Goal: Task Accomplishment & Management: Complete application form

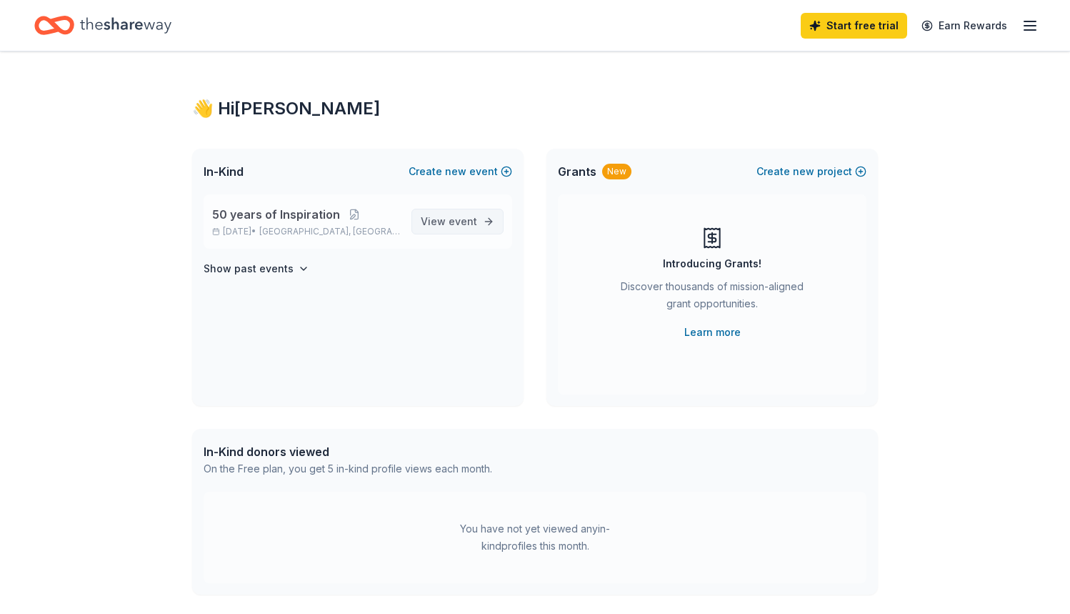
click at [447, 227] on span "View event" at bounding box center [449, 221] width 56 height 17
click at [452, 221] on span "event" at bounding box center [463, 221] width 29 height 12
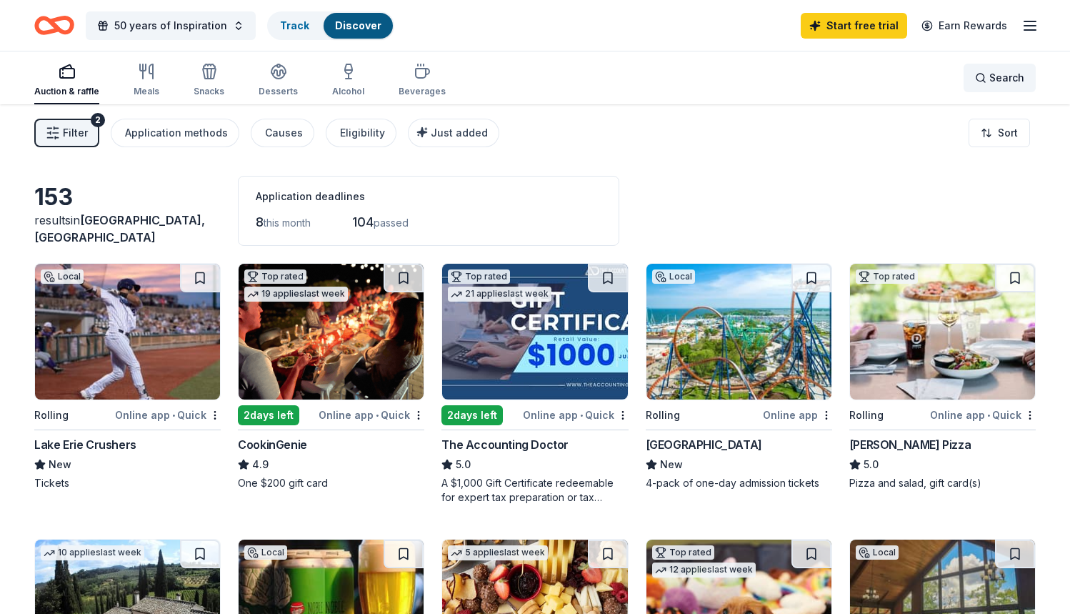
click at [987, 70] on button "Search" at bounding box center [1000, 78] width 72 height 29
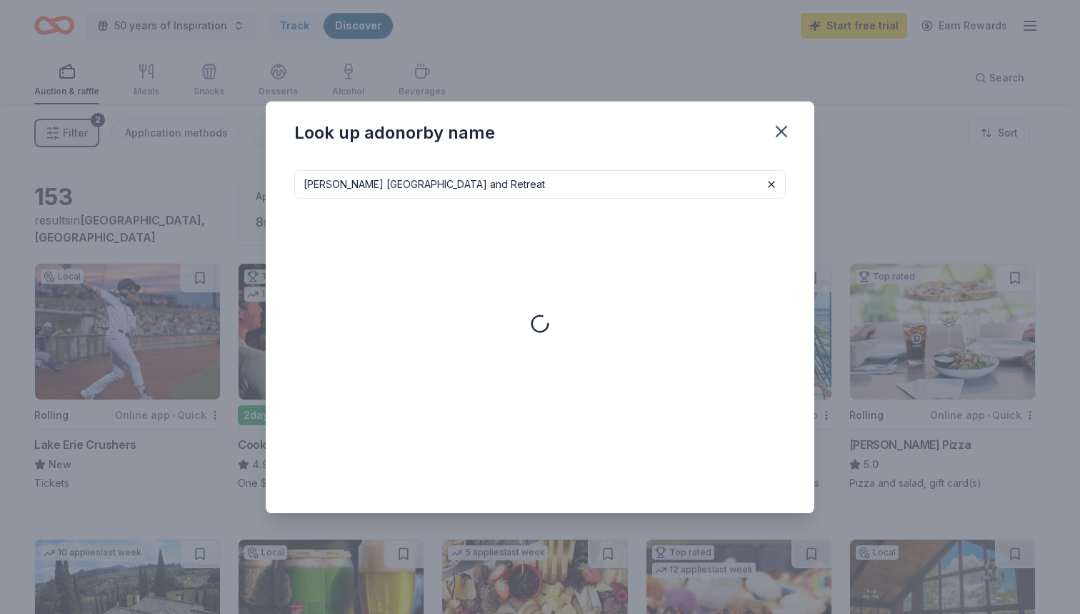
type input "[PERSON_NAME] [GEOGRAPHIC_DATA] and Retreat"
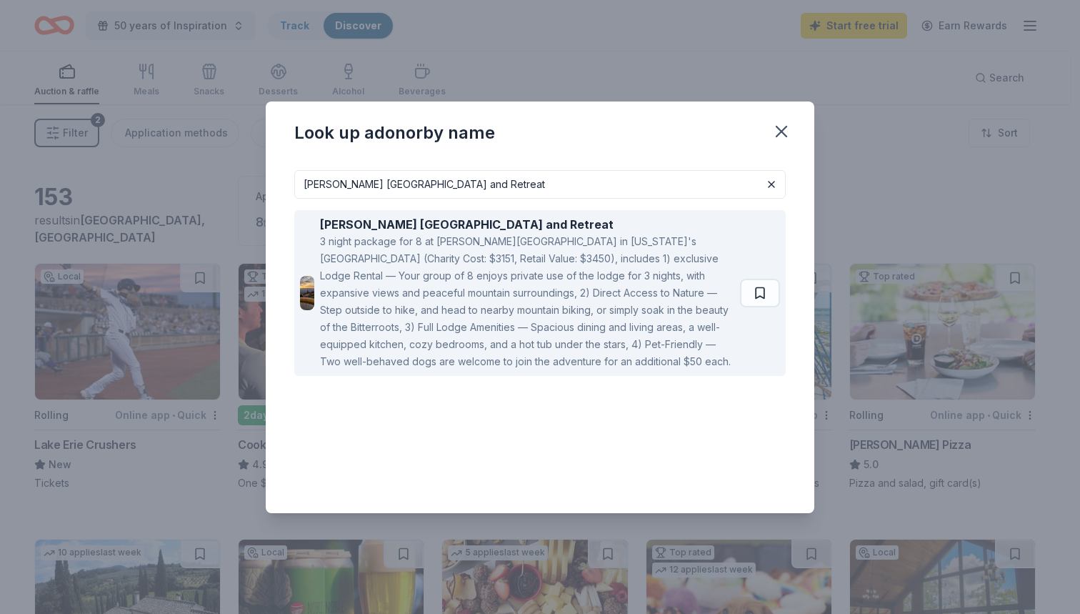
click at [632, 301] on div "3 night package for 8 at Downing Mountain Lodge in Montana's Bitterroot Mountai…" at bounding box center [527, 301] width 414 height 137
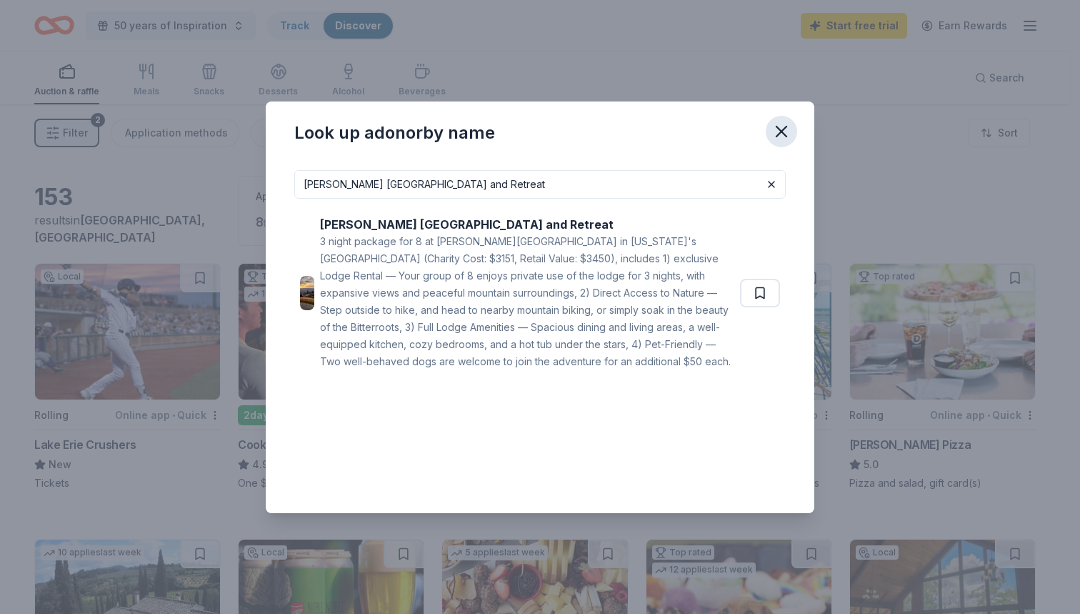
click at [779, 124] on icon "button" at bounding box center [782, 131] width 20 height 20
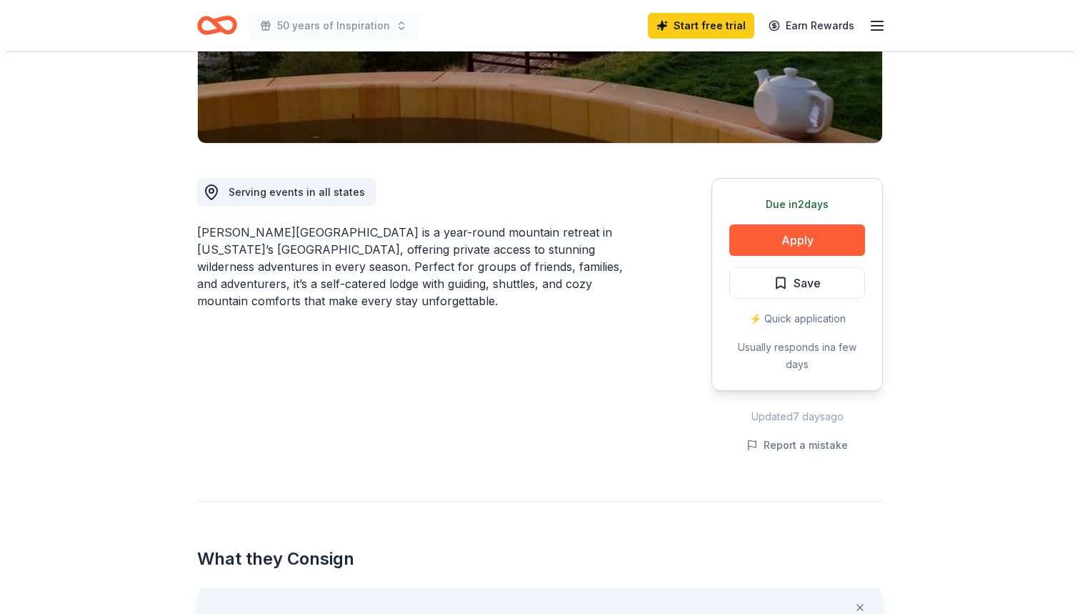
scroll to position [206, 0]
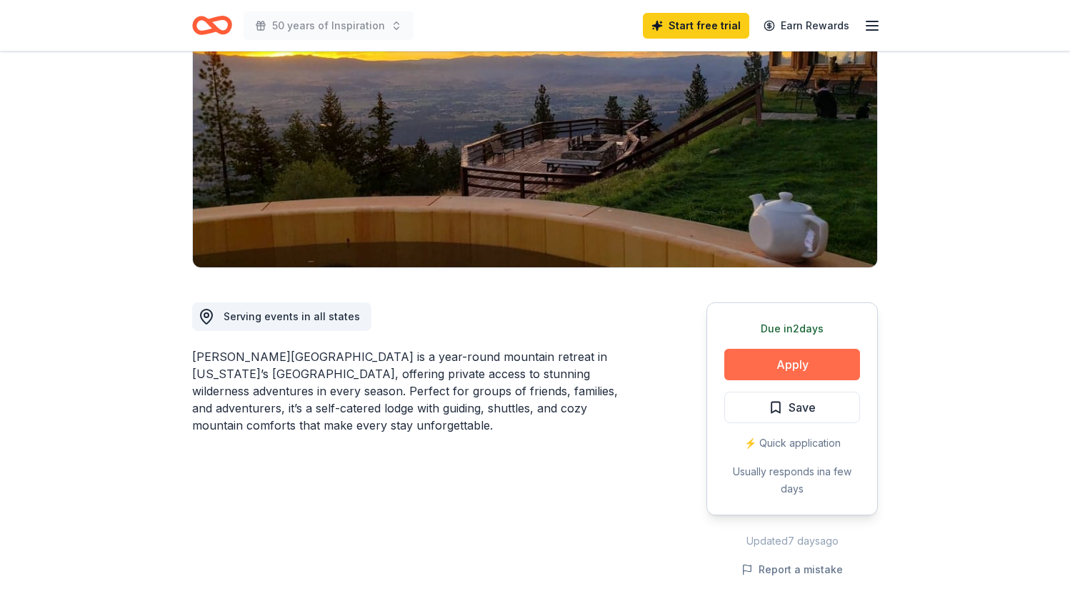
click at [802, 349] on button "Apply" at bounding box center [792, 364] width 136 height 31
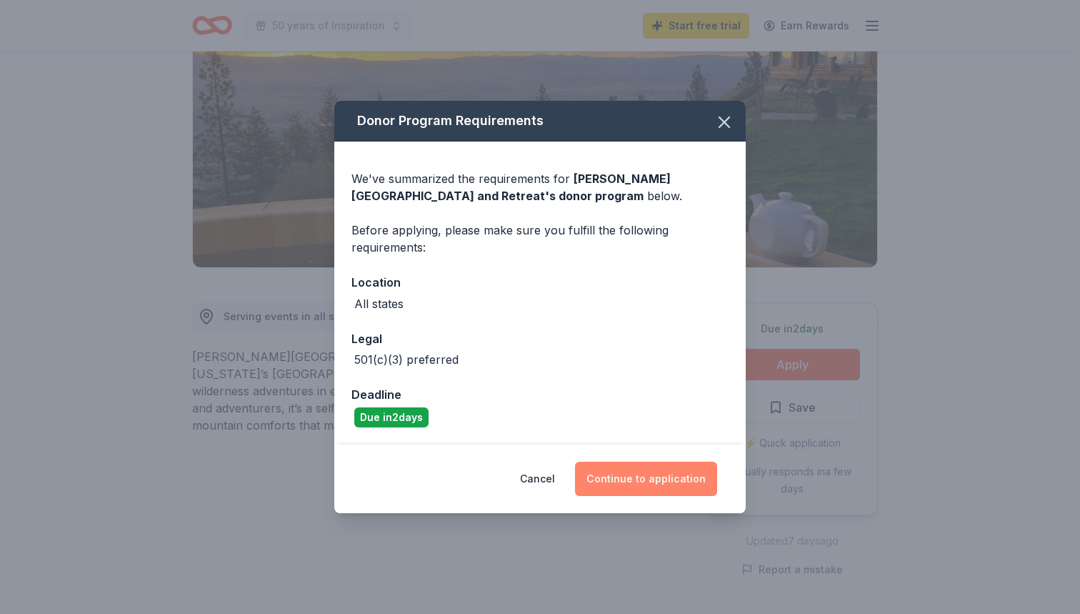
click at [643, 490] on button "Continue to application" at bounding box center [646, 478] width 142 height 34
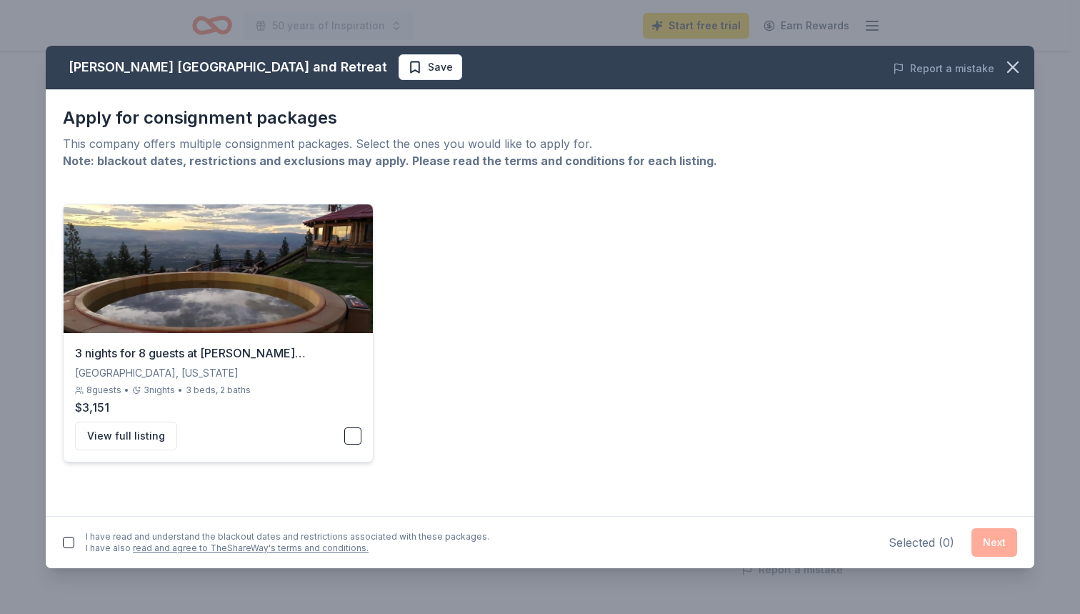
click at [358, 438] on button "button" at bounding box center [352, 435] width 17 height 17
click at [991, 540] on button "Next" at bounding box center [995, 542] width 46 height 29
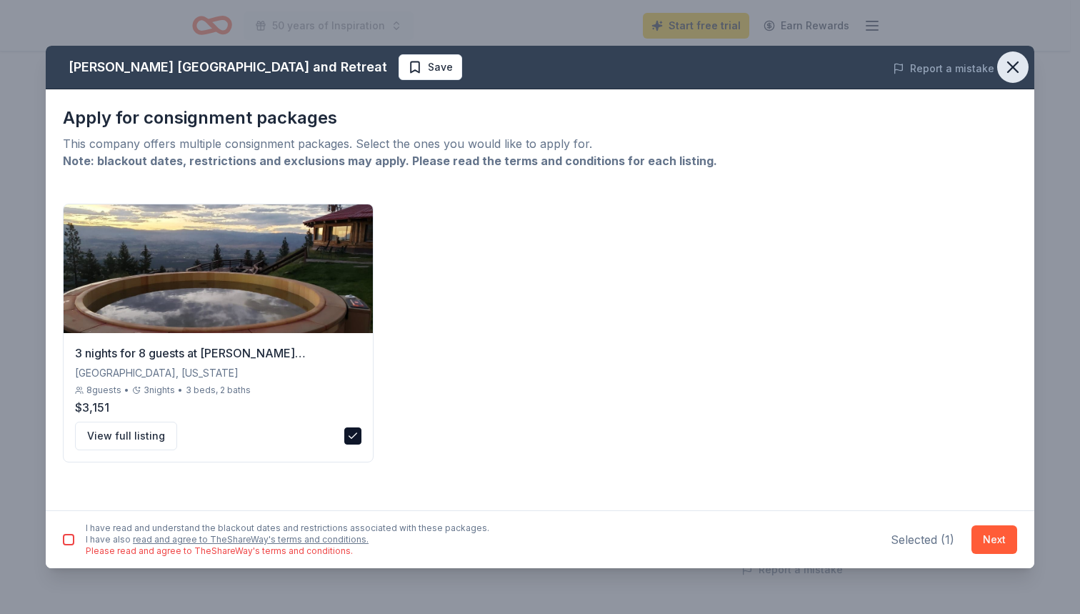
click at [1012, 74] on icon "button" at bounding box center [1013, 67] width 20 height 20
click at [1016, 65] on icon "button" at bounding box center [1013, 67] width 20 height 20
